Goal: Transaction & Acquisition: Purchase product/service

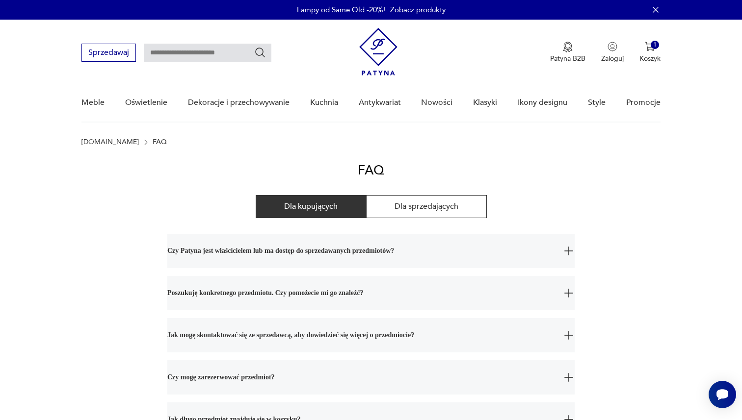
click at [380, 53] on img at bounding box center [378, 52] width 38 height 48
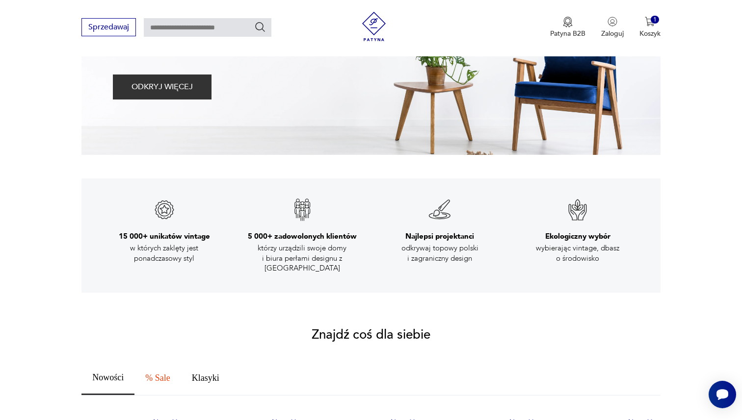
scroll to position [250, 0]
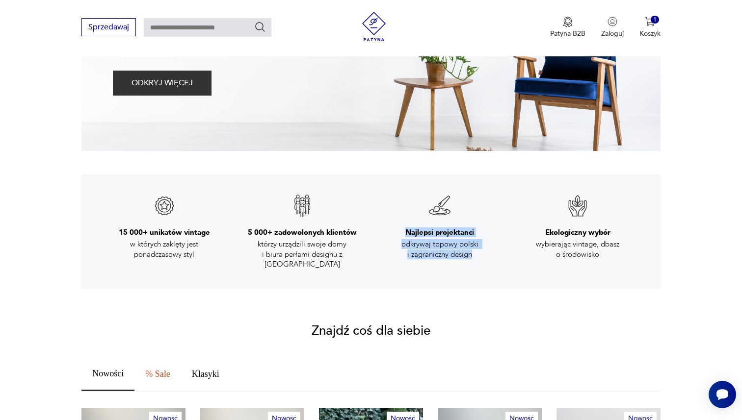
drag, startPoint x: 405, startPoint y: 233, endPoint x: 474, endPoint y: 253, distance: 72.2
click at [474, 253] on div "Najlepsi projektanci odkrywaj topowy polski i zagraniczny design" at bounding box center [440, 231] width 126 height 75
click at [483, 255] on p "odkrywaj topowy polski i zagraniczny design" at bounding box center [440, 249] width 108 height 20
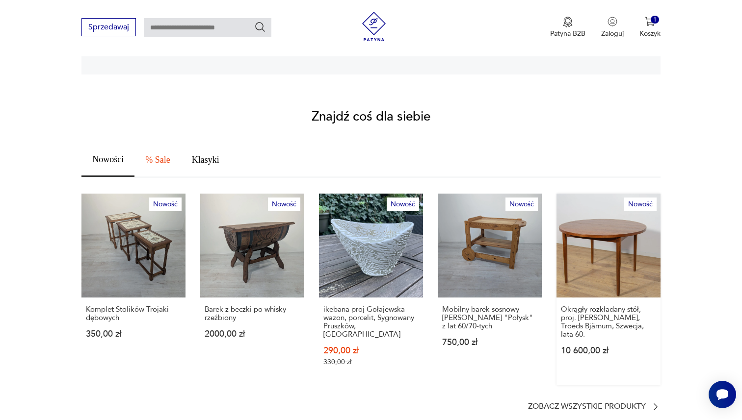
scroll to position [452, 0]
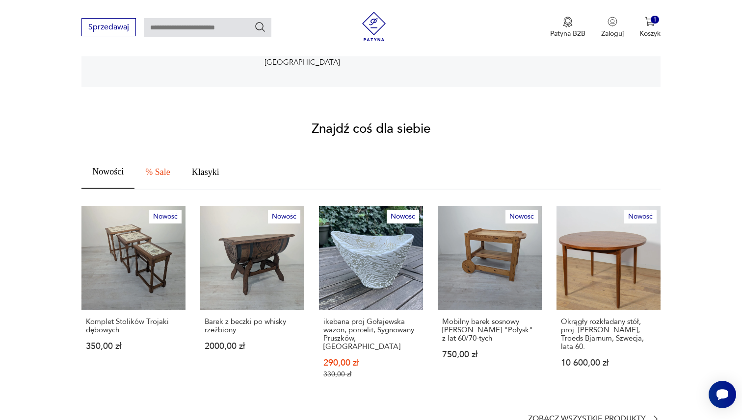
click at [210, 169] on button "Klasyki" at bounding box center [205, 173] width 49 height 34
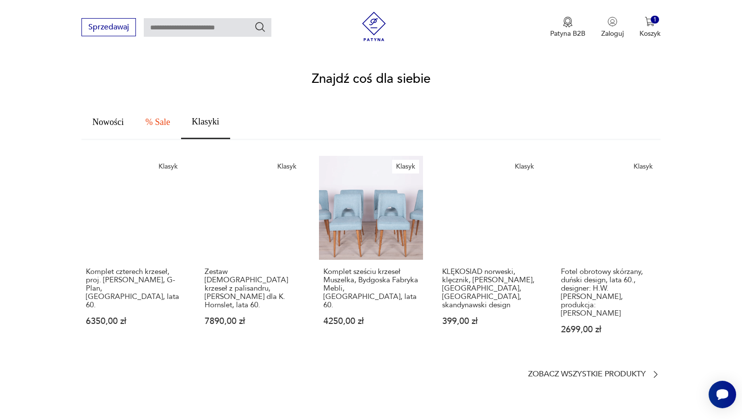
scroll to position [510, 0]
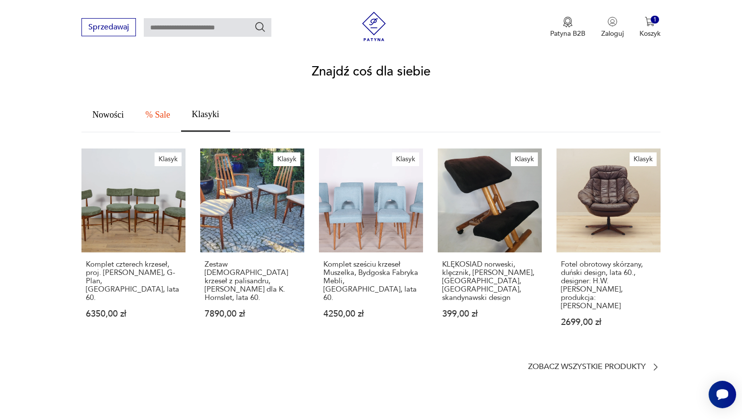
click at [156, 112] on button "% Sale" at bounding box center [157, 115] width 46 height 34
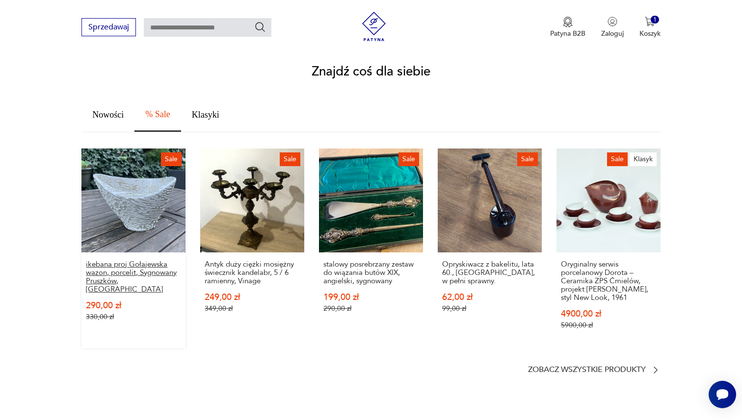
click at [122, 264] on p "ikebana proj Gołajewska wazon, porcelit, Sygnowany Pruszków, [GEOGRAPHIC_DATA]" at bounding box center [133, 276] width 95 height 33
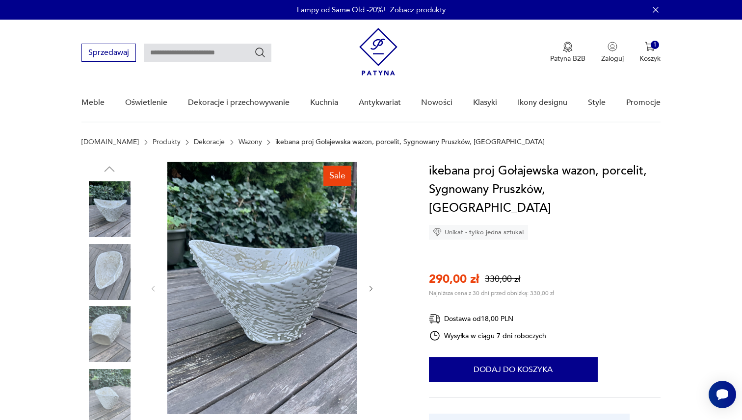
click at [97, 270] on img at bounding box center [109, 272] width 56 height 56
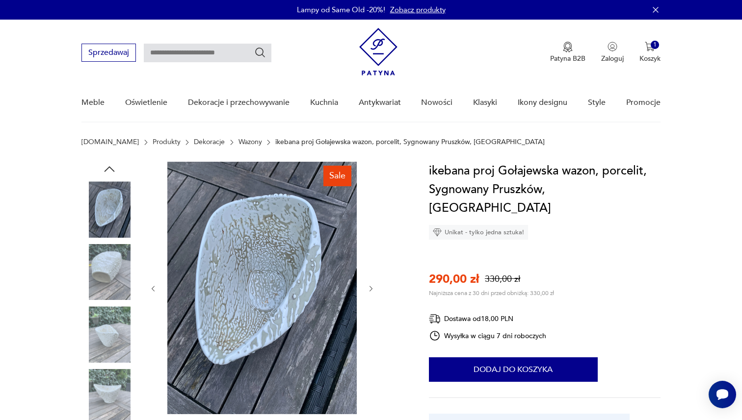
click at [100, 274] on img at bounding box center [109, 272] width 56 height 56
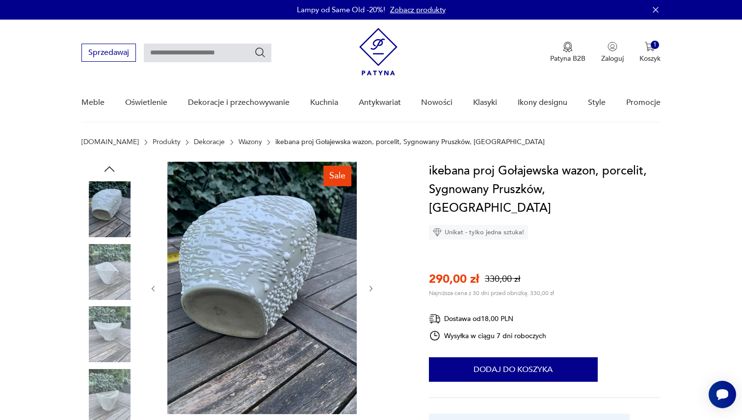
click at [100, 275] on img at bounding box center [109, 272] width 56 height 56
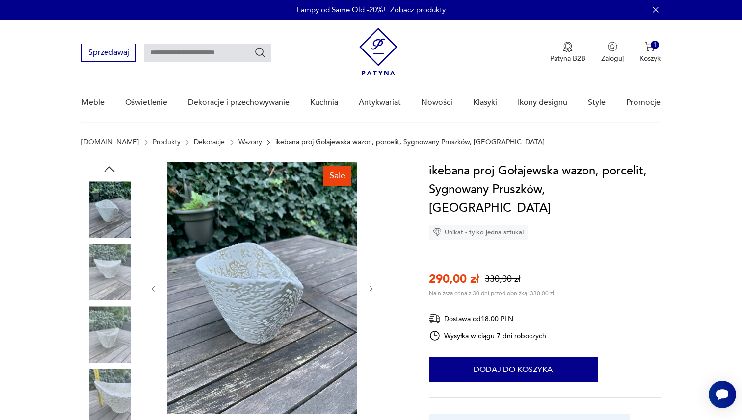
click at [100, 275] on img at bounding box center [109, 272] width 56 height 56
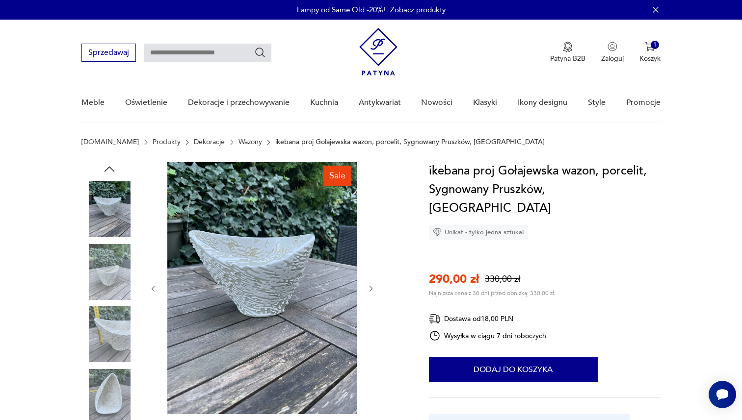
click at [100, 275] on img at bounding box center [109, 272] width 56 height 56
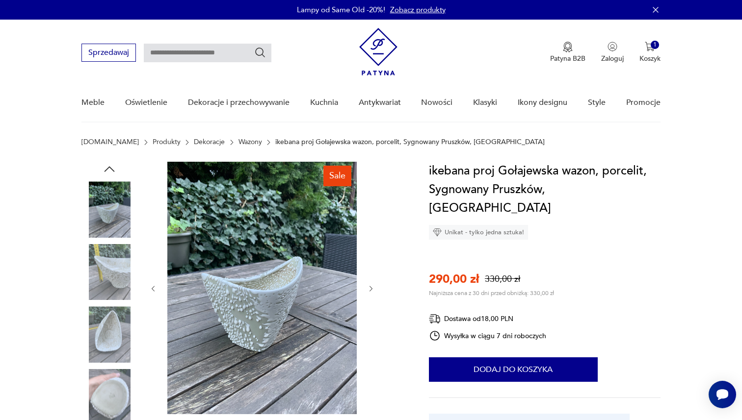
click at [100, 275] on img at bounding box center [109, 272] width 56 height 56
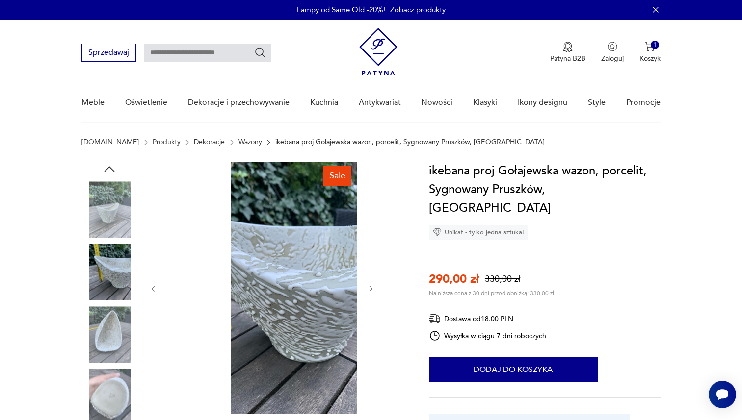
click at [99, 321] on img at bounding box center [109, 335] width 56 height 56
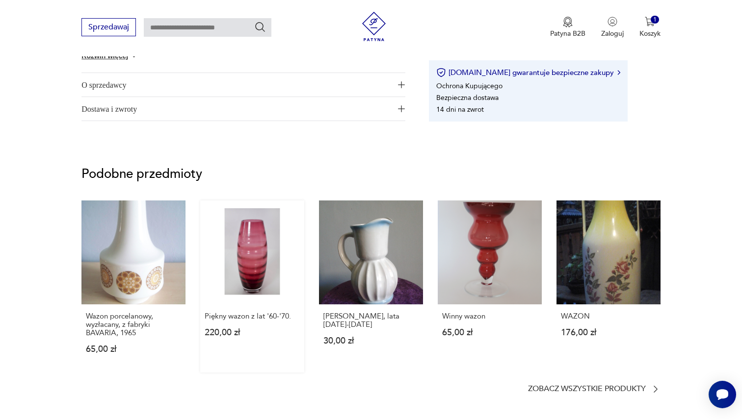
click at [264, 250] on link "Piękny wazon z lat '60-'70. 220,00 zł" at bounding box center [252, 287] width 104 height 172
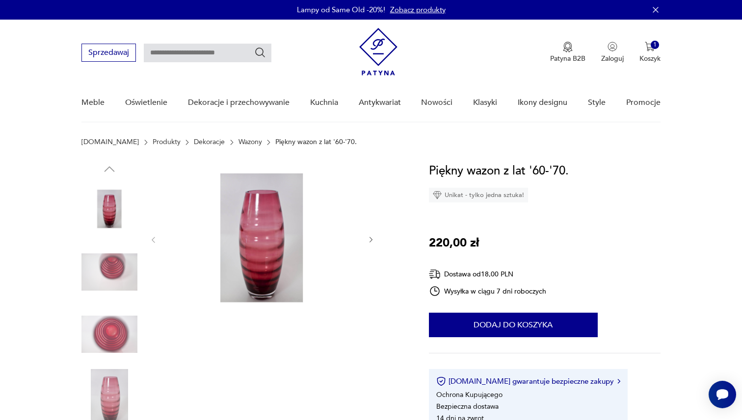
click at [374, 38] on img at bounding box center [378, 52] width 38 height 48
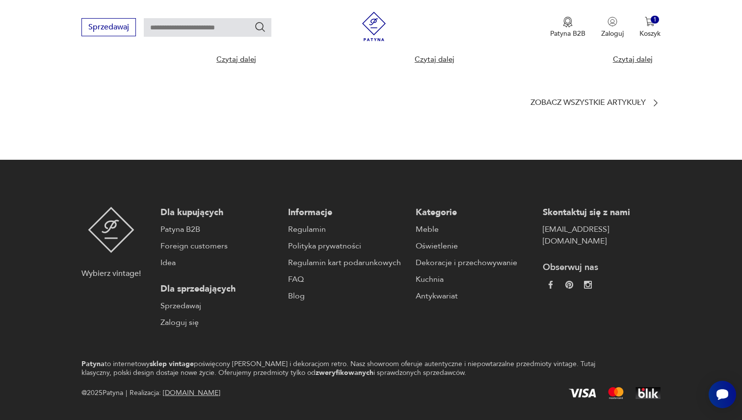
scroll to position [2243, 0]
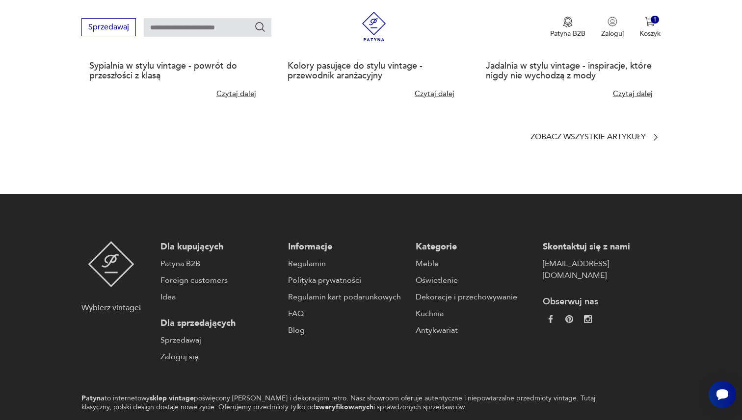
click at [600, 172] on section "Blog Chcesz dowiedzieć się więcej o vintage? Zajrzyj na naszego bloga! [DATE] S…" at bounding box center [371, 5] width 742 height 379
click at [599, 140] on p "Zobacz wszystkie artykuły" at bounding box center [587, 137] width 115 height 6
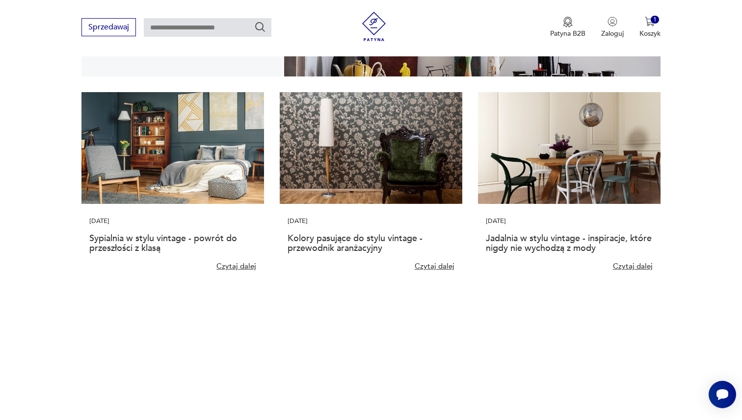
scroll to position [530, 0]
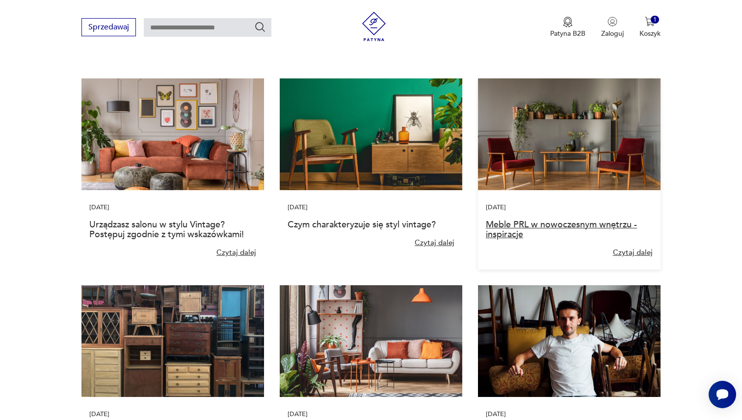
click at [566, 220] on link "Meble PRL w nowoczesnym wnętrzu - inspiracje" at bounding box center [561, 230] width 151 height 22
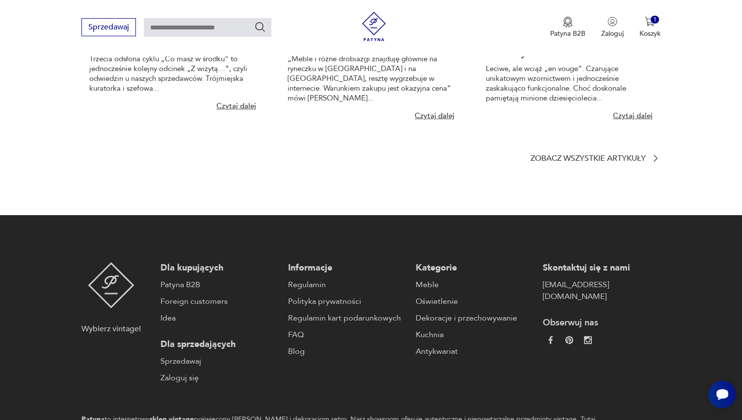
scroll to position [1906, 0]
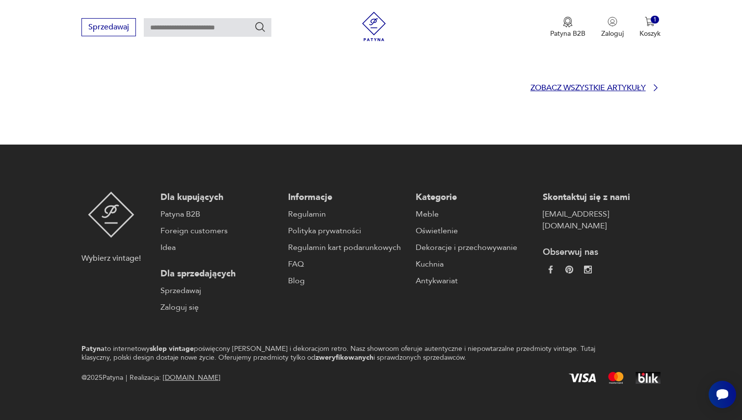
click at [580, 85] on p "Zobacz wszystkie artykuły" at bounding box center [587, 88] width 115 height 6
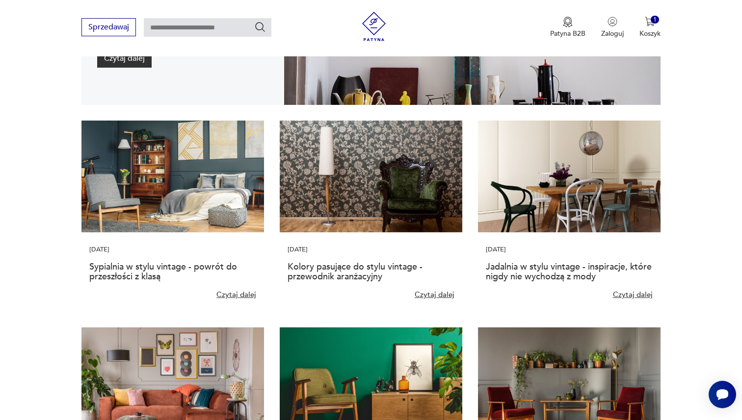
scroll to position [281, 0]
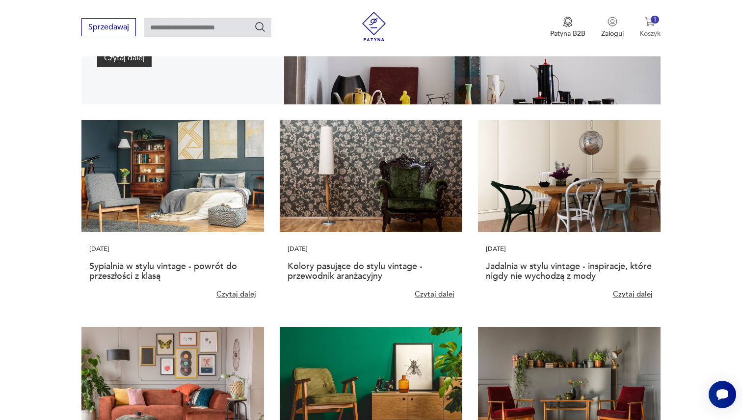
click at [653, 20] on div "1" at bounding box center [655, 20] width 8 height 8
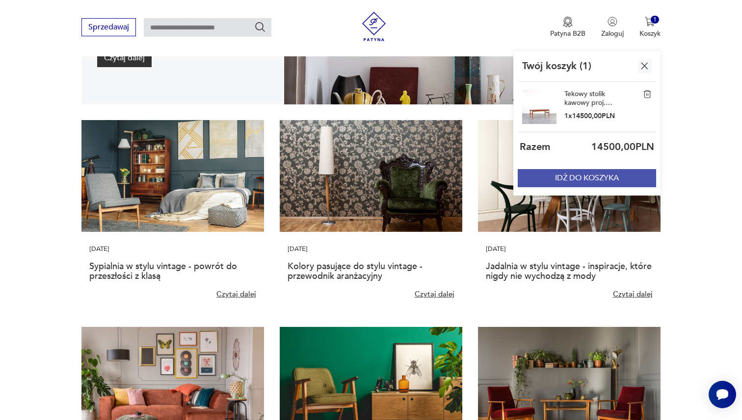
click at [577, 179] on button "IDŹ DO KOSZYKA" at bounding box center [587, 178] width 138 height 18
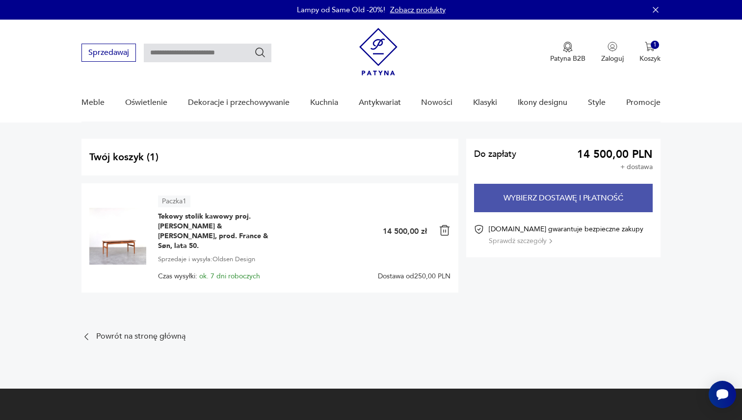
click at [515, 199] on button "Wybierz dostawę i płatność" at bounding box center [563, 198] width 179 height 28
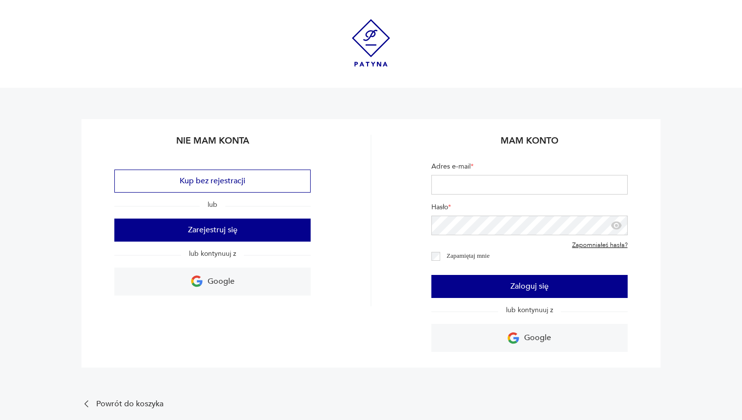
click at [369, 35] on img at bounding box center [371, 43] width 38 height 48
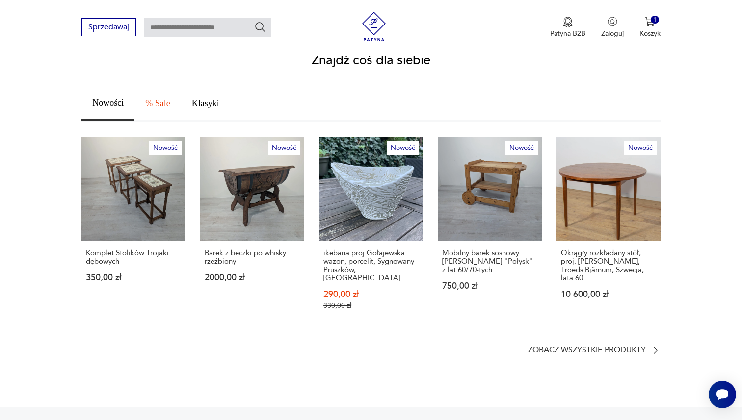
scroll to position [589, 0]
